Goal: Task Accomplishment & Management: Manage account settings

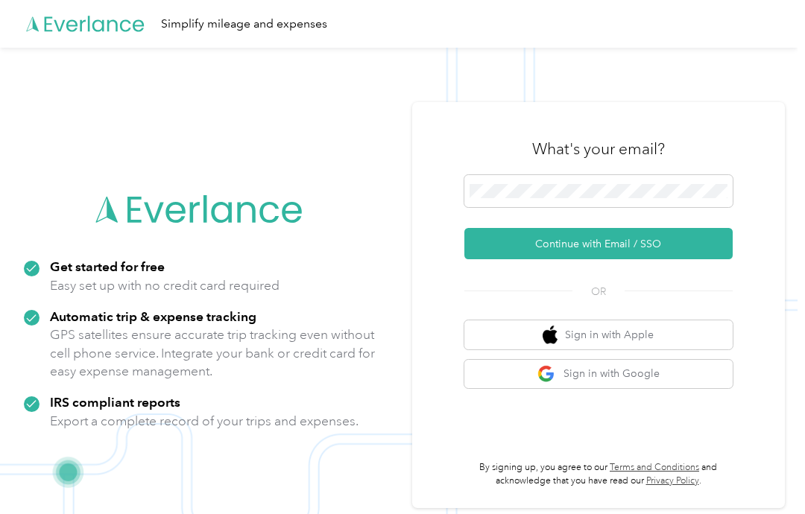
click at [661, 259] on button "Continue with Email / SSO" at bounding box center [598, 243] width 268 height 31
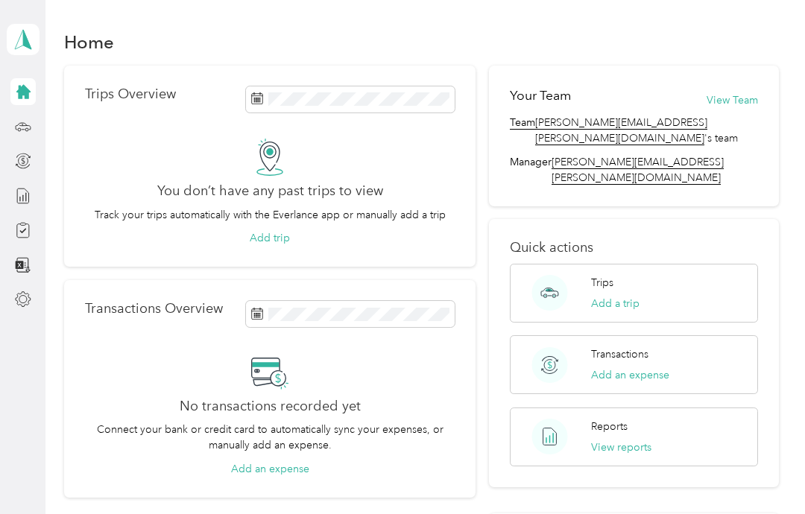
click at [93, 388] on div "No transactions recorded yet Connect your bank or credit card to automatically …" at bounding box center [270, 415] width 370 height 124
